Goal: Task Accomplishment & Management: Manage account settings

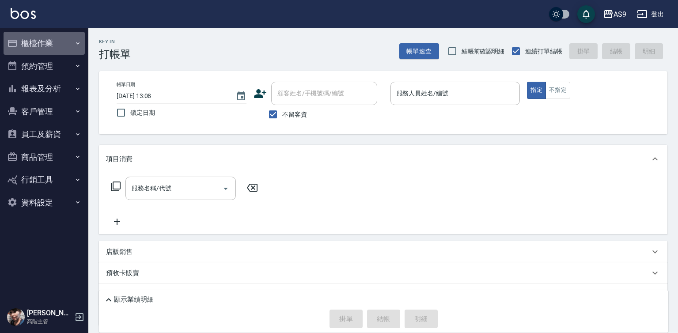
click at [42, 41] on button "櫃檯作業" at bounding box center [44, 43] width 81 height 23
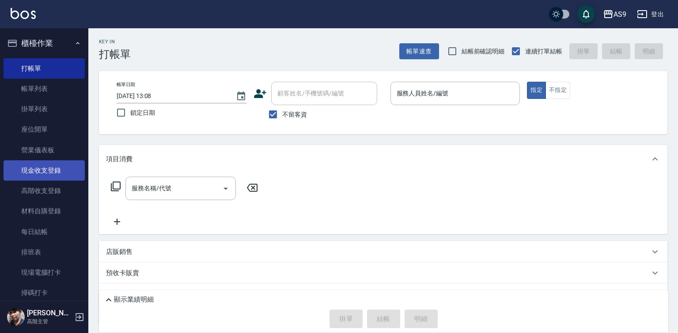
click at [50, 174] on link "現金收支登錄" at bounding box center [44, 170] width 81 height 20
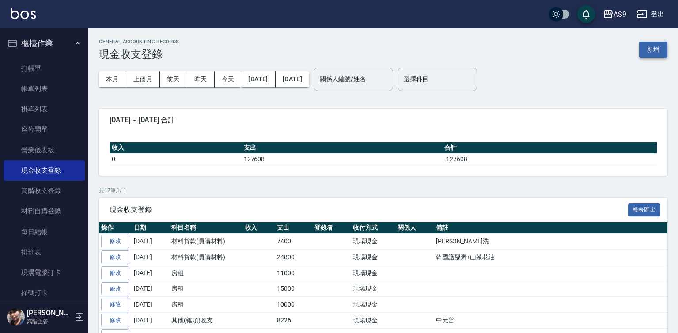
click at [651, 48] on button "新增" at bounding box center [653, 50] width 28 height 16
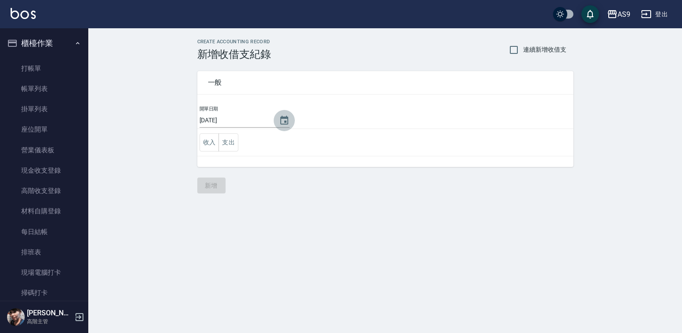
click at [285, 120] on icon "Choose date, selected date is 2025-09-11" at bounding box center [284, 120] width 8 height 9
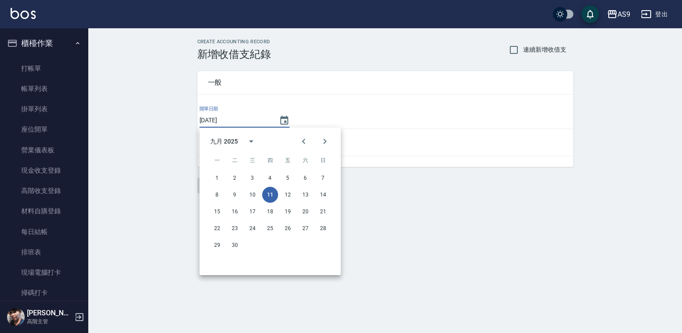
click at [268, 193] on button "11" at bounding box center [270, 195] width 16 height 16
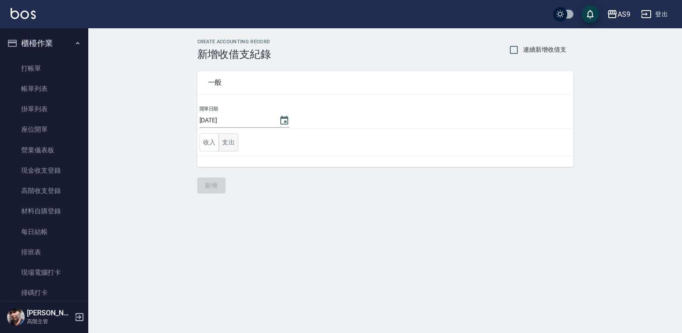
click at [233, 141] on button "支出" at bounding box center [229, 142] width 20 height 18
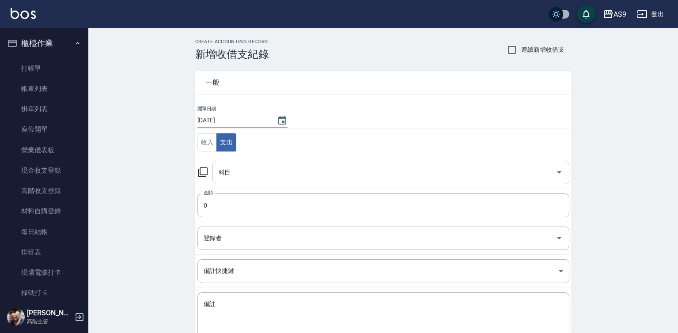
click at [240, 169] on input "科目" at bounding box center [384, 172] width 336 height 15
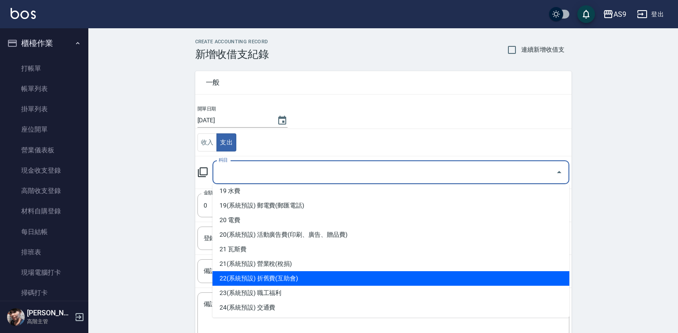
scroll to position [442, 0]
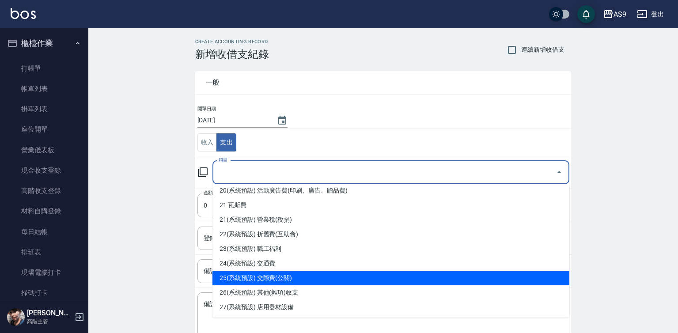
click at [297, 281] on li "25(系統預設) 交際費(公關)" at bounding box center [390, 278] width 357 height 15
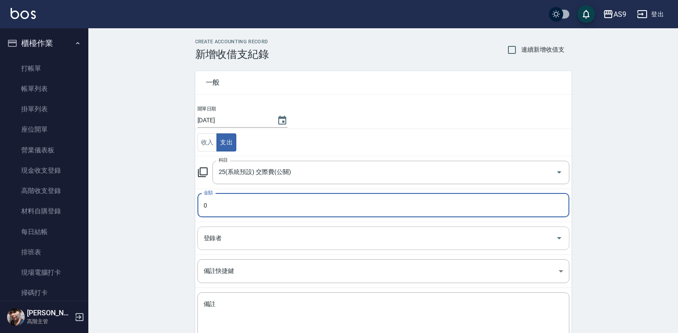
type input "25(系統預設) 交際費(公關)"
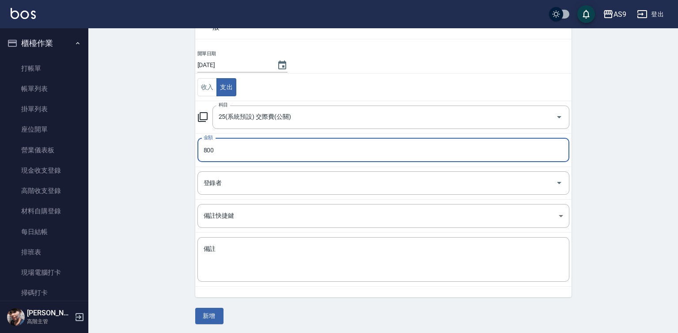
scroll to position [57, 0]
type input "800"
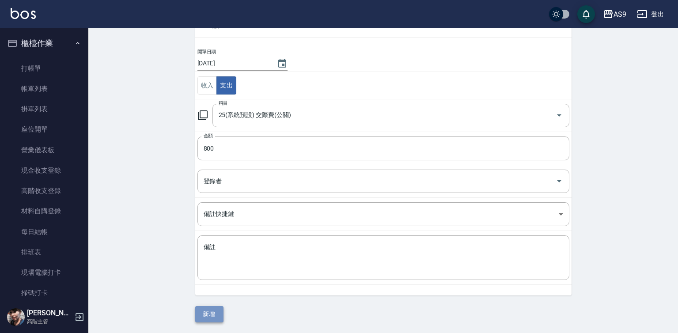
click at [213, 311] on button "新增" at bounding box center [209, 314] width 28 height 16
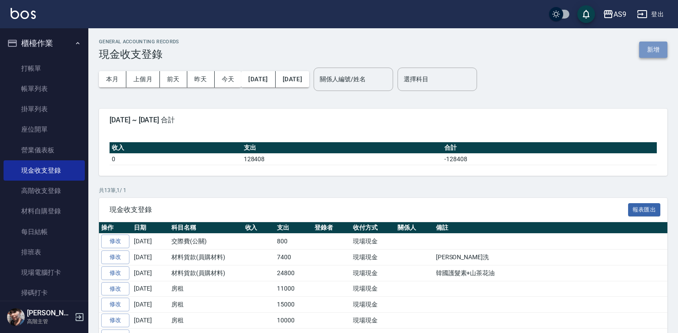
click at [649, 54] on button "新增" at bounding box center [653, 50] width 28 height 16
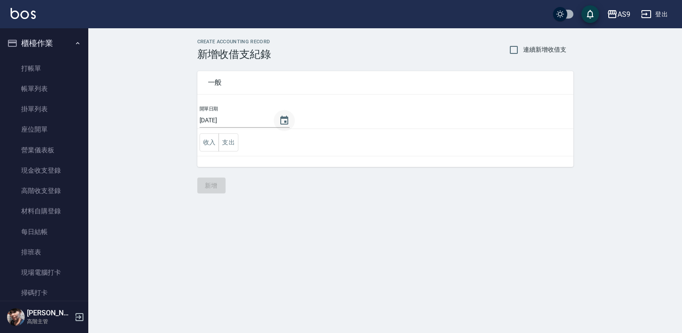
click at [283, 122] on icon "Choose date, selected date is 2025-09-11" at bounding box center [284, 120] width 11 height 11
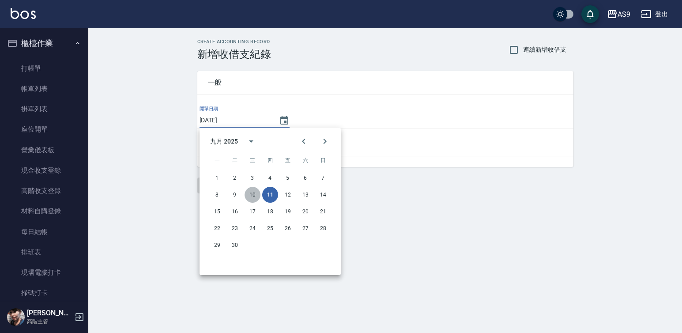
click at [251, 194] on button "10" at bounding box center [253, 195] width 16 height 16
type input "[DATE]"
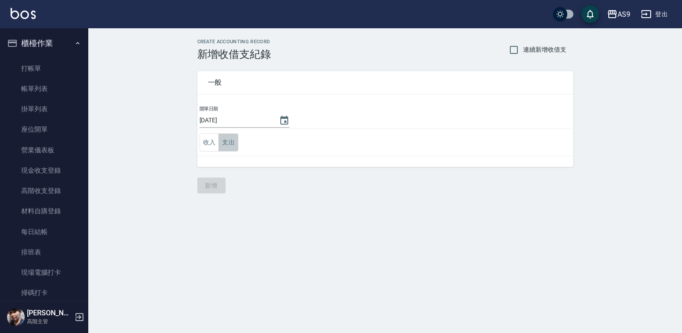
click at [231, 147] on button "支出" at bounding box center [229, 142] width 20 height 18
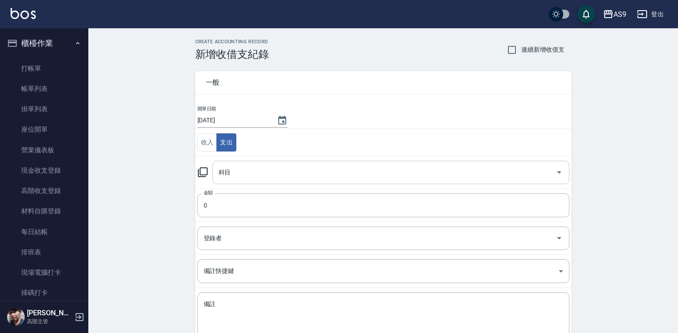
click at [249, 174] on input "科目" at bounding box center [384, 172] width 336 height 15
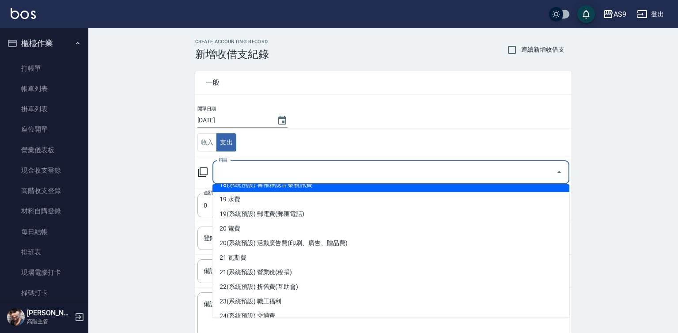
scroll to position [397, 0]
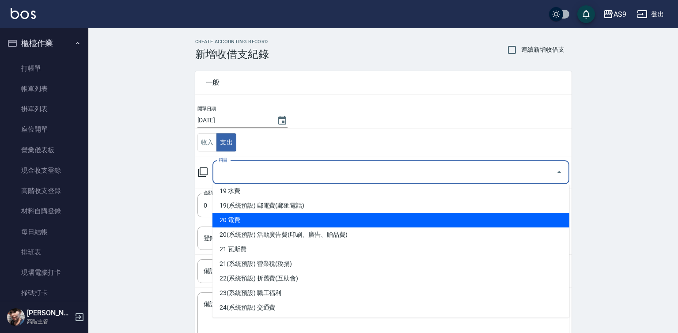
click at [245, 224] on li "20 電費" at bounding box center [390, 220] width 357 height 15
type input "20 電費"
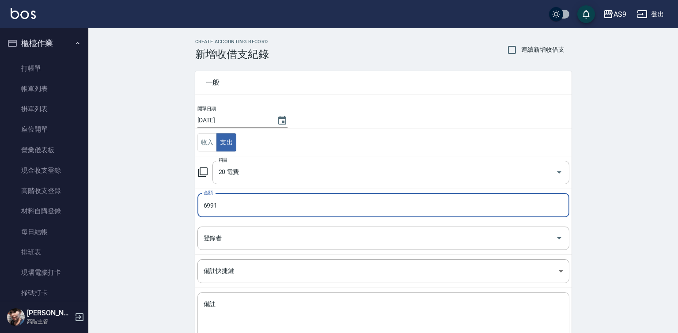
type input "6991"
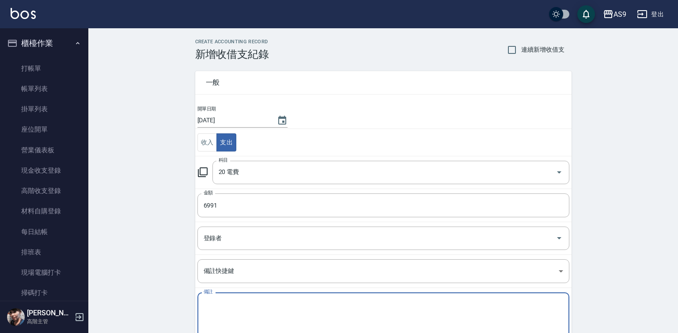
click at [210, 307] on textarea "備註" at bounding box center [383, 315] width 359 height 30
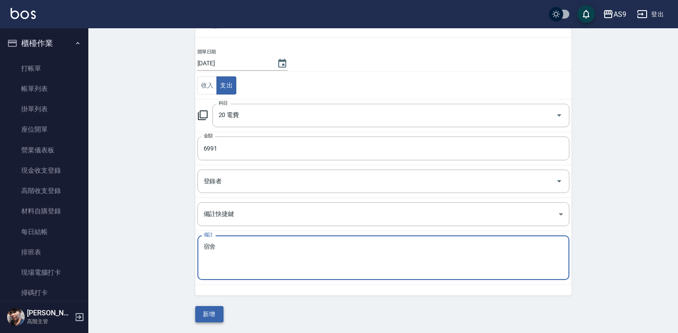
type textarea "宿舍"
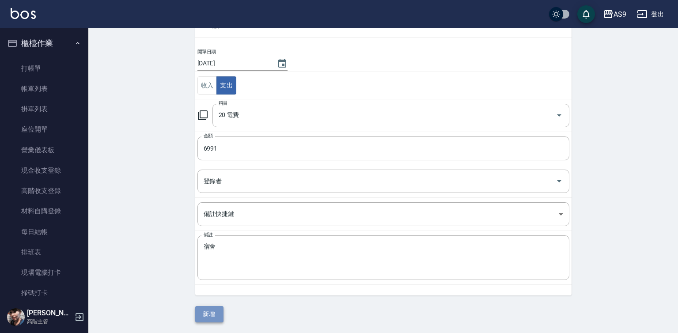
click at [213, 313] on button "新增" at bounding box center [209, 314] width 28 height 16
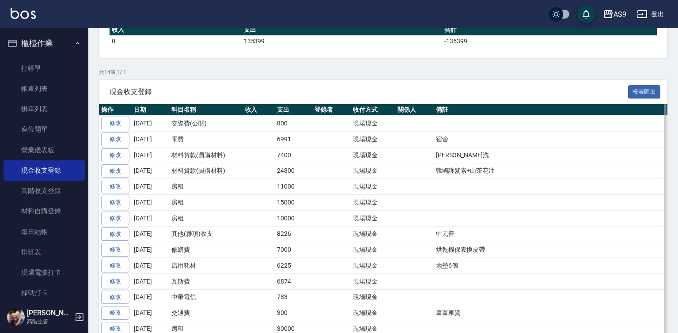
scroll to position [132, 0]
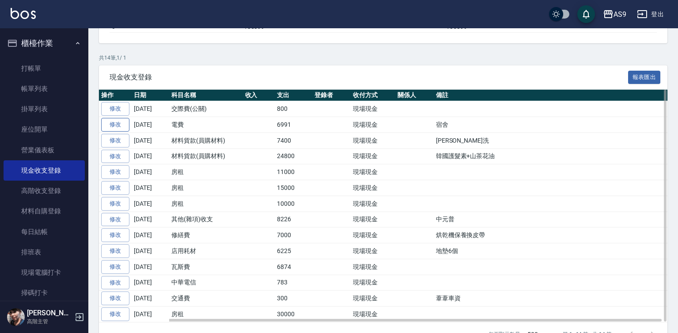
click at [117, 127] on link "修改" at bounding box center [115, 125] width 28 height 14
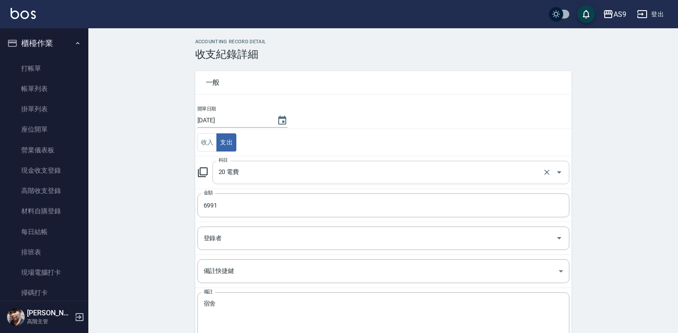
click at [556, 174] on icon "Open" at bounding box center [559, 172] width 11 height 11
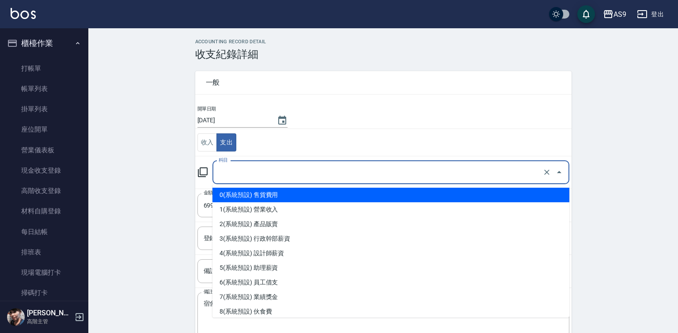
type input "20 電費"
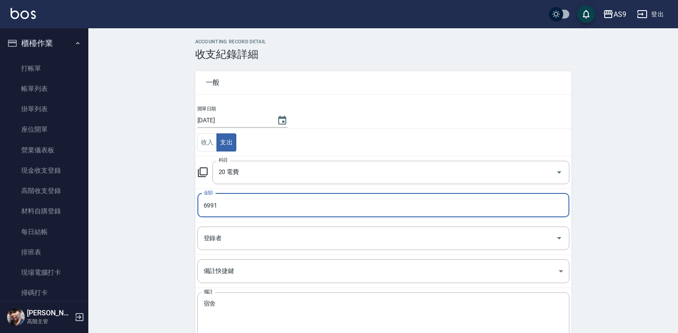
click at [229, 206] on input "6991" at bounding box center [383, 205] width 372 height 24
type input "6"
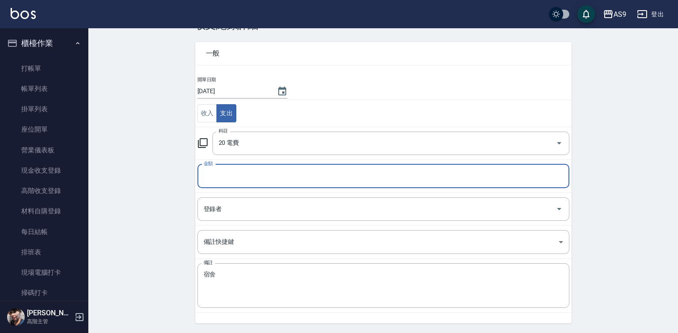
scroll to position [46, 0]
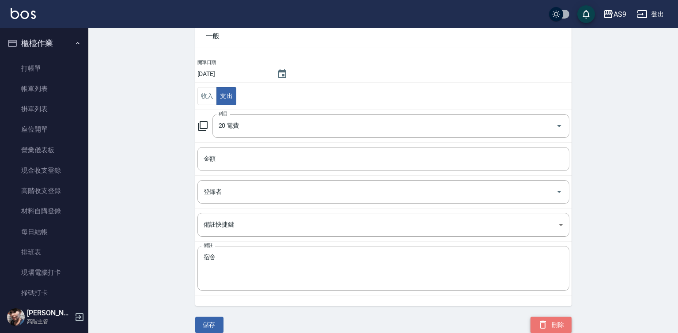
click at [558, 325] on button "刪除" at bounding box center [550, 325] width 41 height 16
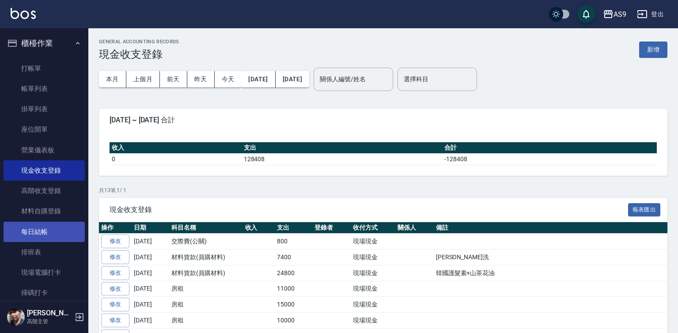
click at [48, 240] on link "每日結帳" at bounding box center [44, 232] width 81 height 20
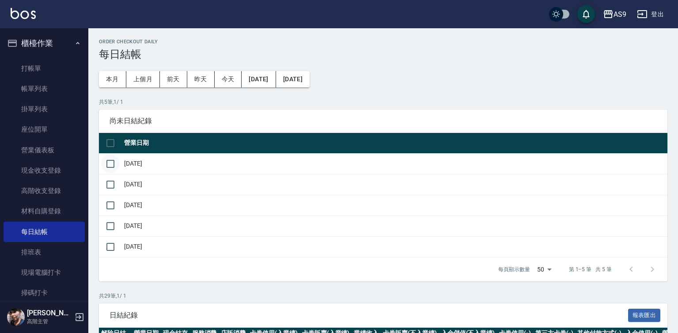
click at [113, 166] on input "checkbox" at bounding box center [110, 164] width 19 height 19
checkbox input "true"
click at [115, 193] on input "checkbox" at bounding box center [110, 184] width 19 height 19
checkbox input "true"
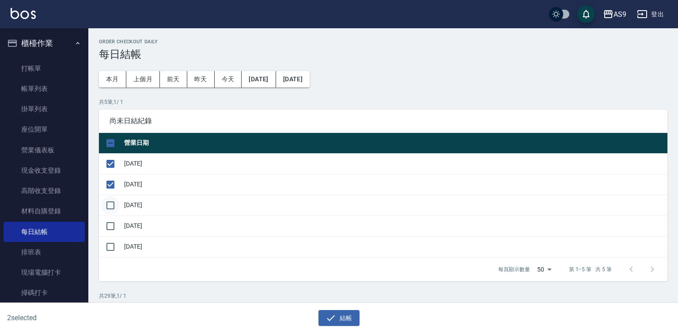
click at [115, 213] on input "checkbox" at bounding box center [110, 205] width 19 height 19
checkbox input "true"
click at [116, 230] on input "checkbox" at bounding box center [110, 226] width 19 height 19
checkbox input "true"
click at [343, 323] on button "結帳" at bounding box center [338, 318] width 41 height 16
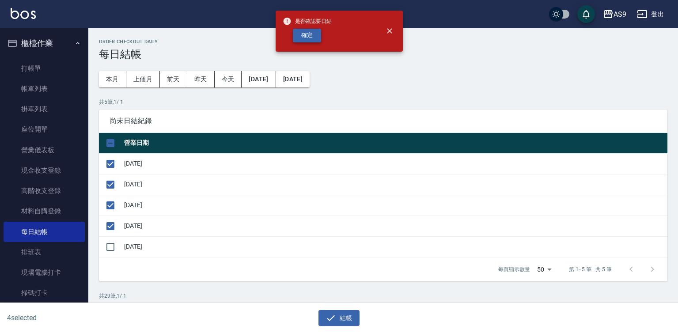
click at [306, 37] on button "確定" at bounding box center [307, 36] width 28 height 14
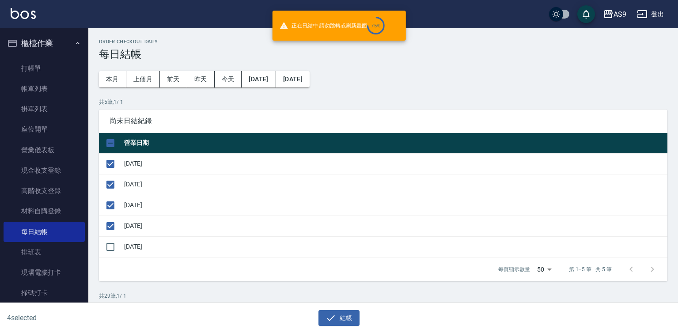
checkbox input "false"
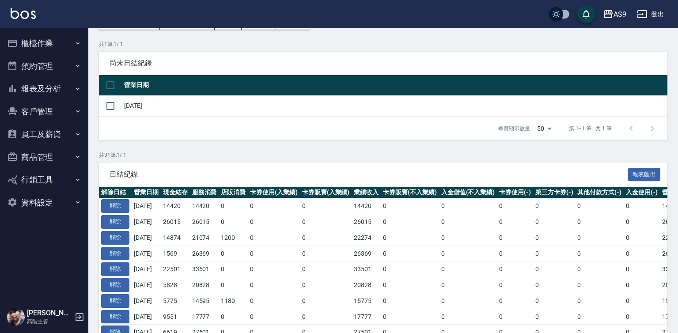
scroll to position [82, 0]
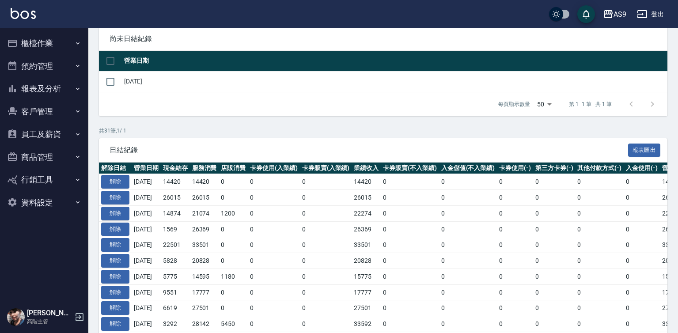
click at [64, 91] on button "報表及分析" at bounding box center [44, 88] width 81 height 23
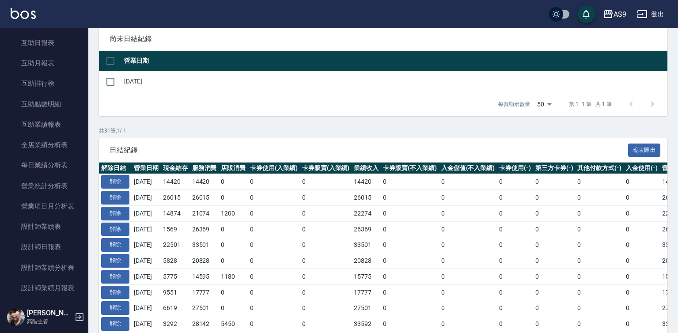
scroll to position [175, 0]
click at [64, 247] on link "設計師日報表" at bounding box center [44, 245] width 81 height 20
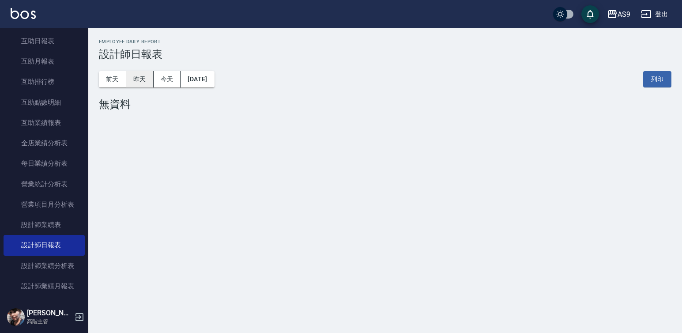
click at [140, 77] on button "昨天" at bounding box center [139, 79] width 27 height 16
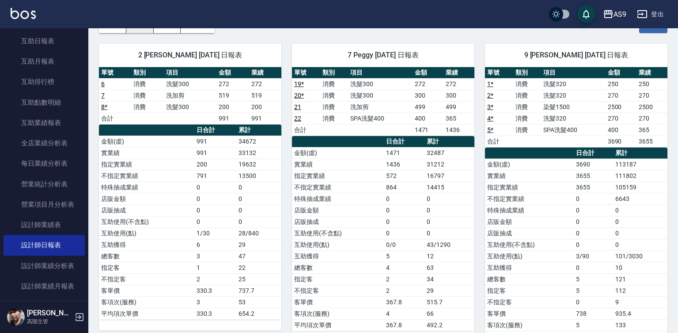
scroll to position [53, 0]
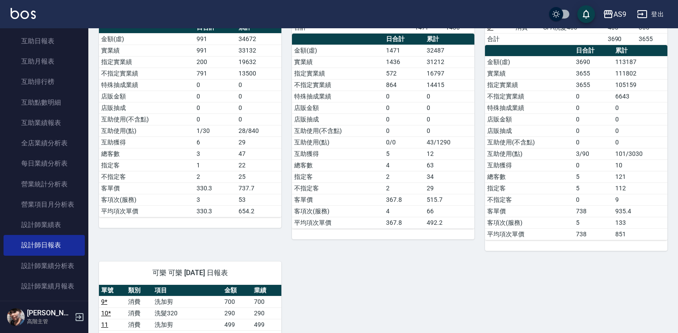
click at [645, 256] on div "2 [PERSON_NAME]蘭 [DATE] 日報表 單號 類別 項目 金額 業績 6 消費 洗髮300 272 272 7 消費 洗加剪 519 519 …" at bounding box center [377, 291] width 579 height 721
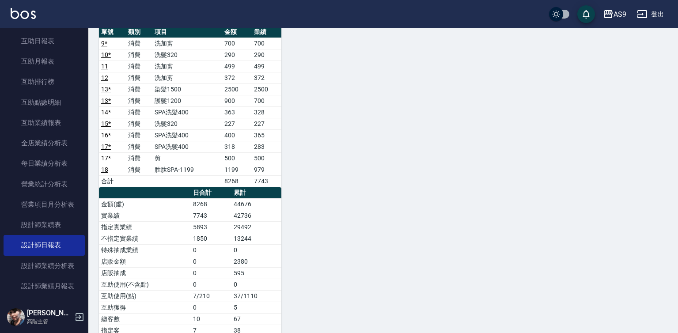
scroll to position [486, 0]
